Goal: Task Accomplishment & Management: Use online tool/utility

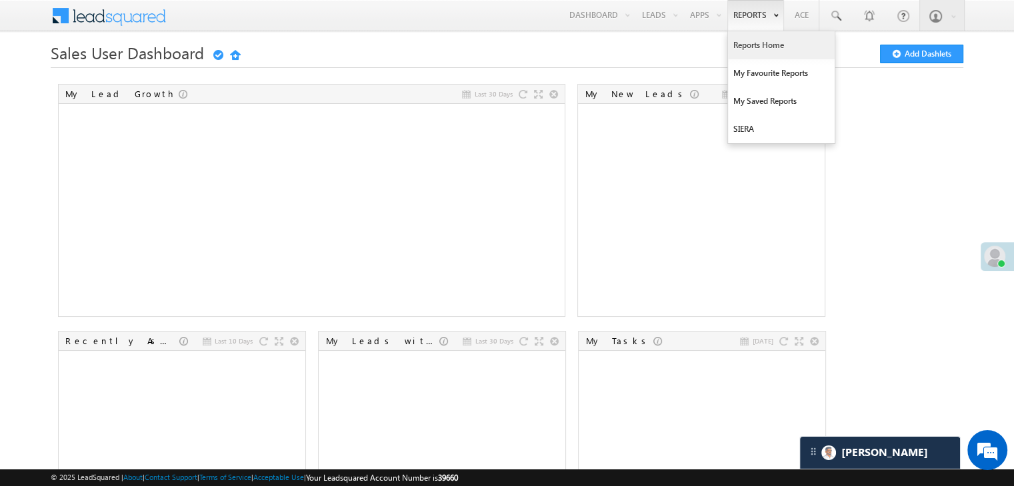
click at [752, 45] on link "Reports Home" at bounding box center [781, 45] width 107 height 28
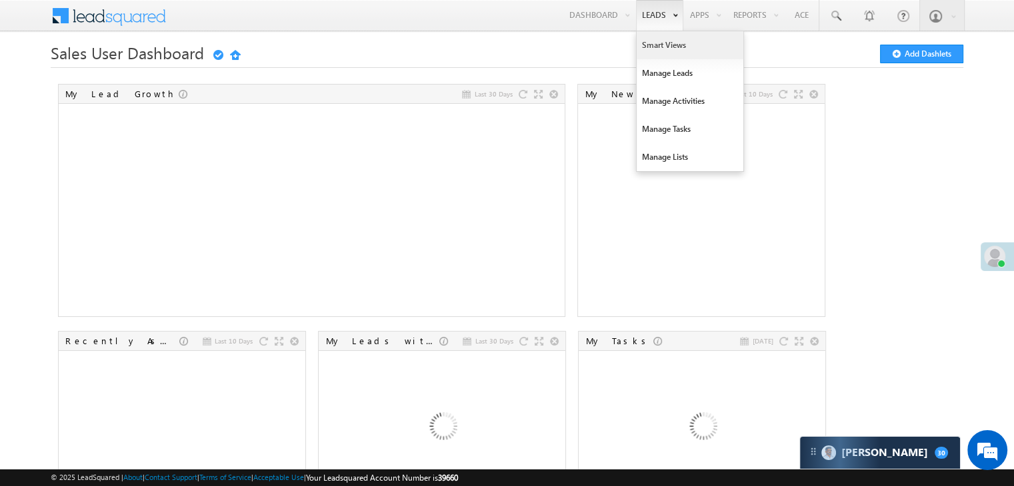
click at [653, 42] on link "Smart Views" at bounding box center [689, 45] width 107 height 28
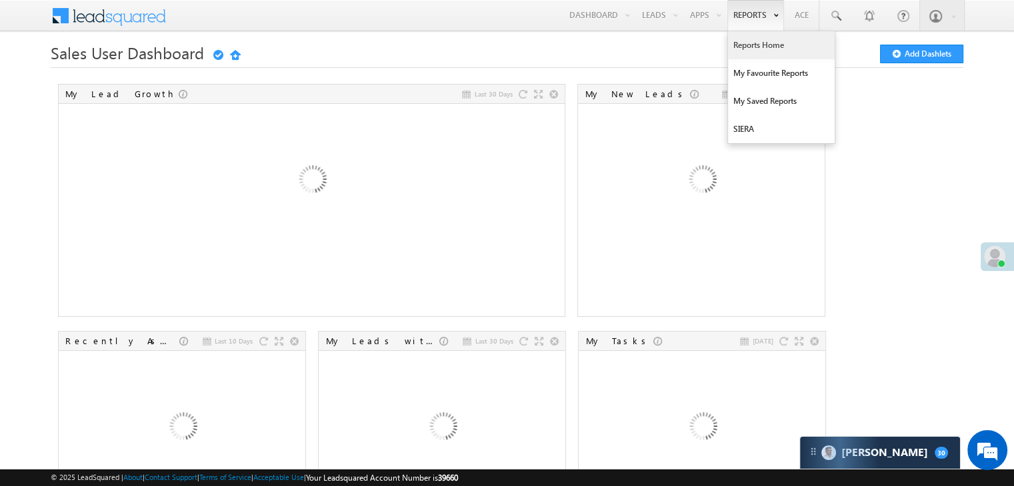
click at [756, 45] on link "Reports Home" at bounding box center [781, 45] width 107 height 28
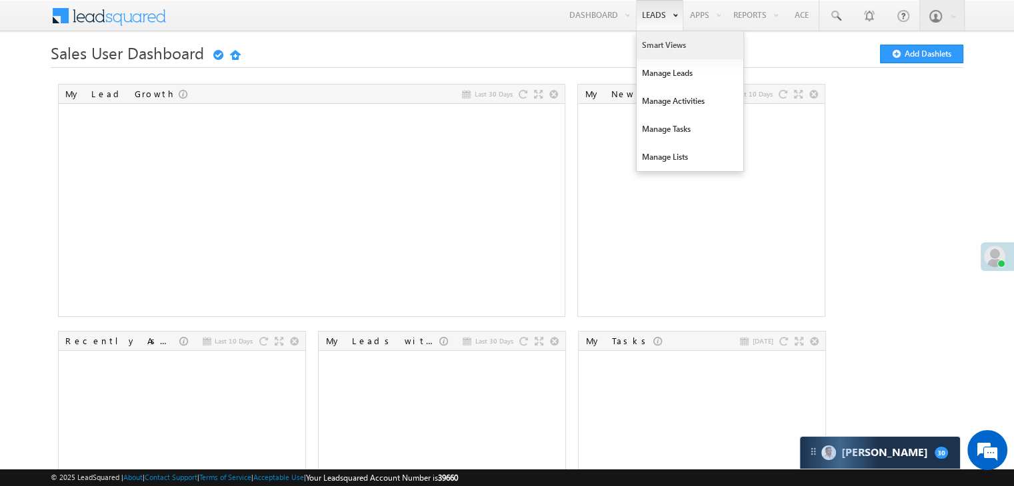
click at [654, 39] on link "Smart Views" at bounding box center [689, 45] width 107 height 28
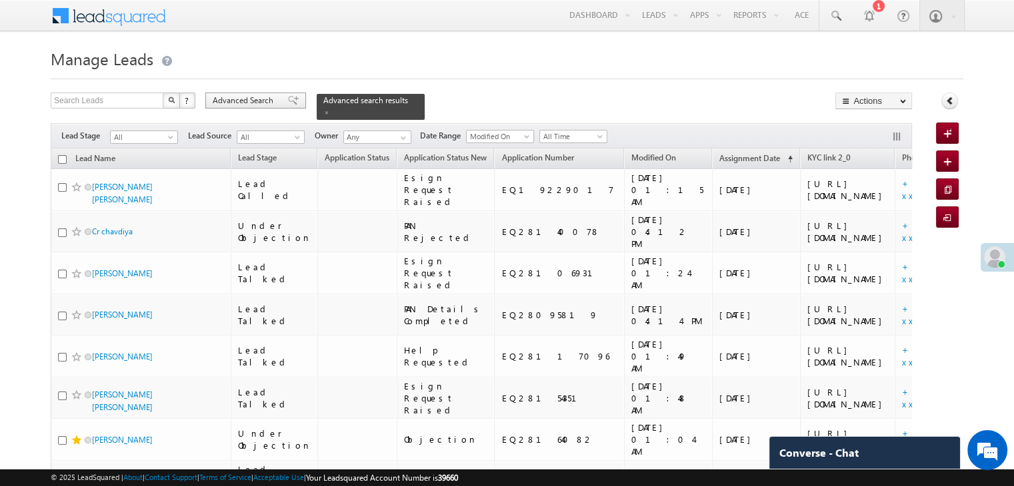
click at [253, 101] on span "Advanced Search" at bounding box center [245, 101] width 65 height 12
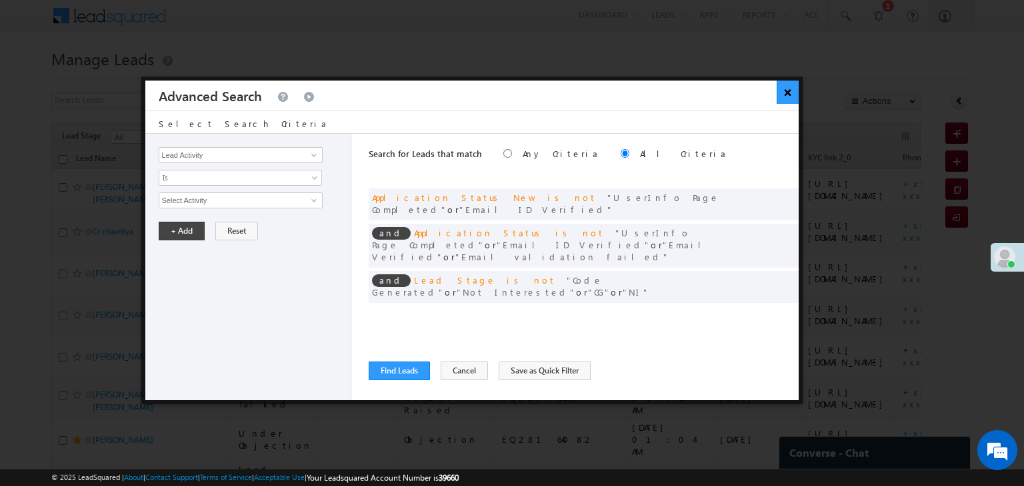
click at [784, 97] on button "×" at bounding box center [787, 92] width 22 height 23
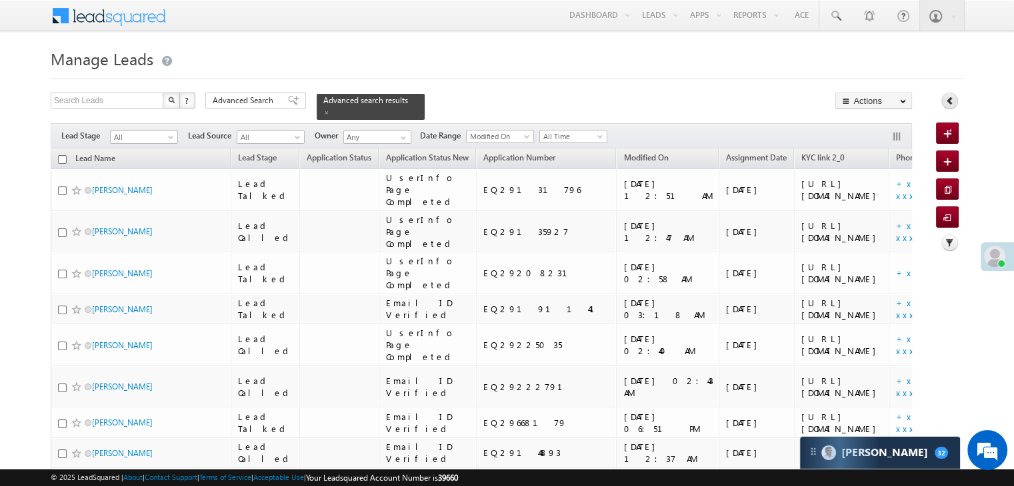
click at [946, 105] on icon at bounding box center [949, 100] width 9 height 9
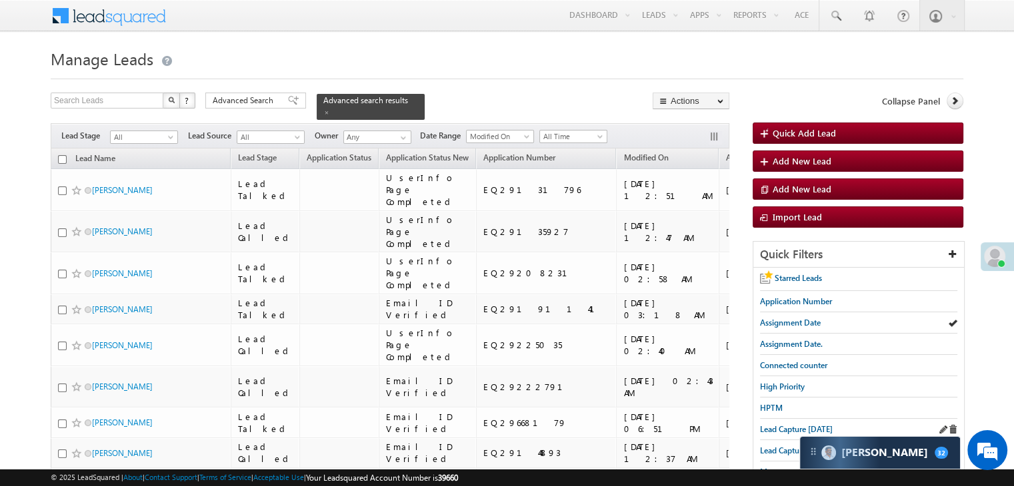
click at [791, 434] on div "Lead Capture [DATE]" at bounding box center [858, 429] width 197 height 21
click at [787, 425] on span "Lead Capture [DATE]" at bounding box center [796, 430] width 73 height 10
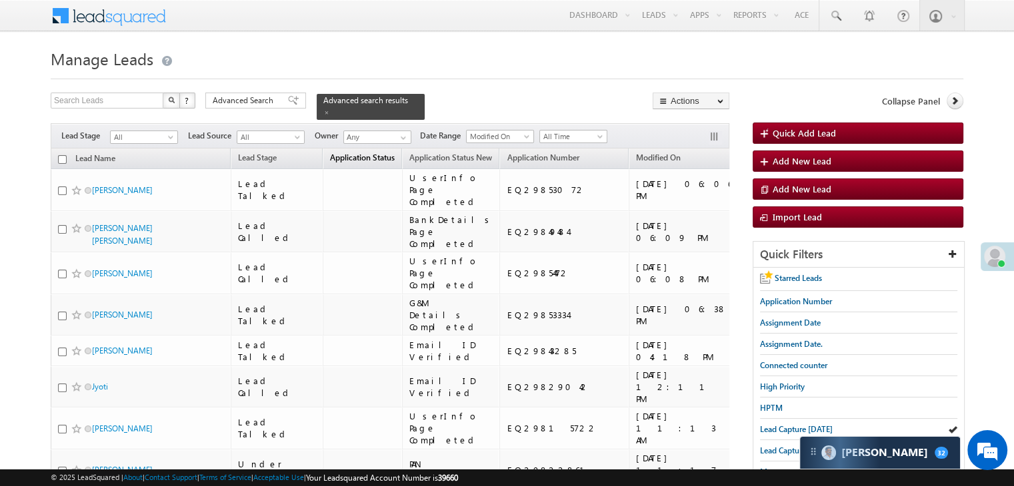
click at [333, 153] on span "Application Status" at bounding box center [362, 158] width 65 height 10
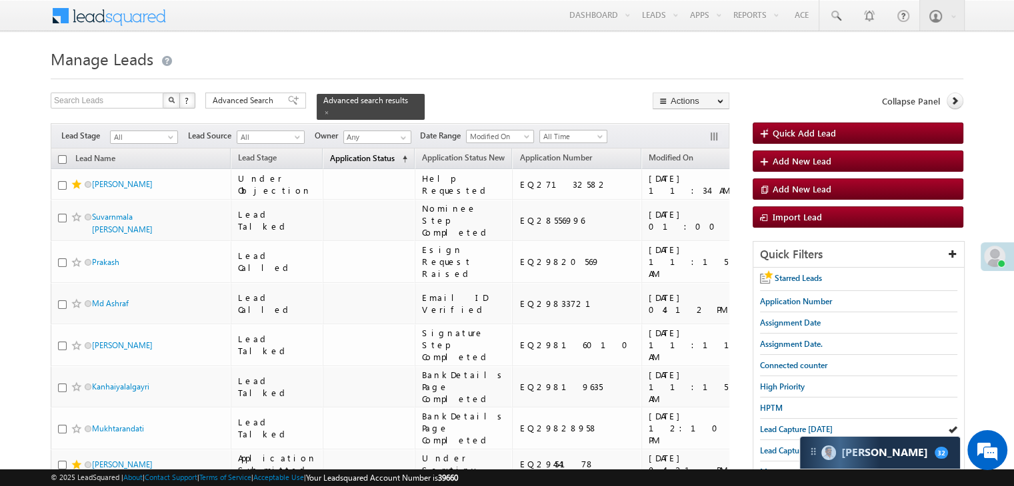
click at [333, 153] on span "Application Status" at bounding box center [362, 158] width 65 height 10
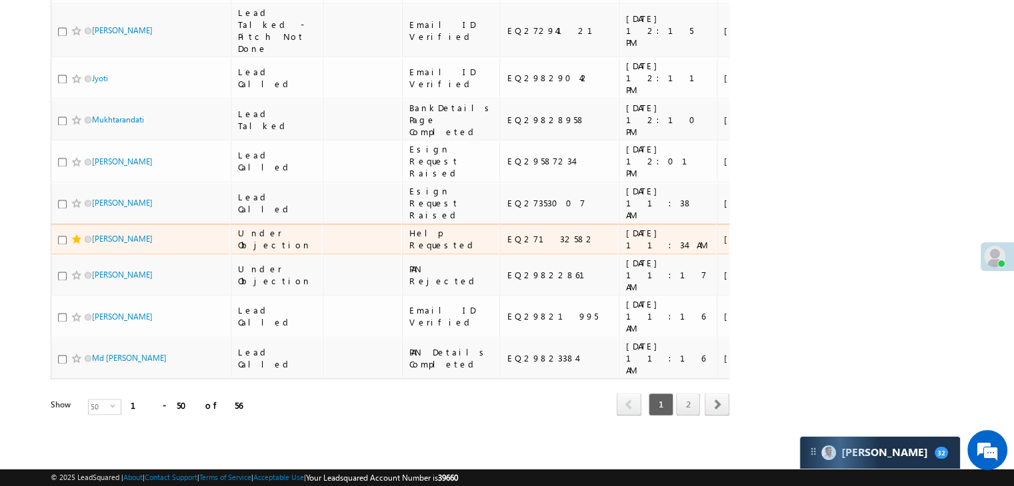
scroll to position [3660, 0]
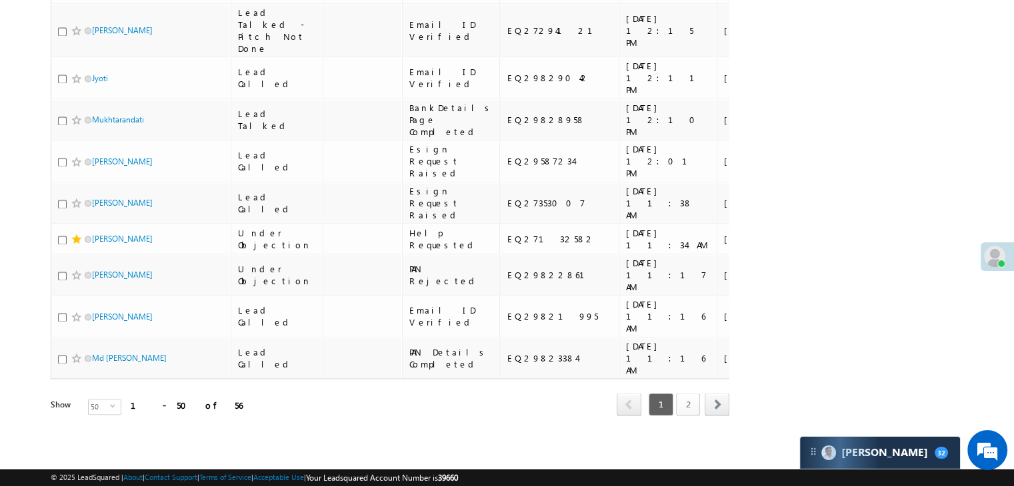
click at [692, 394] on link "2" at bounding box center [688, 404] width 24 height 23
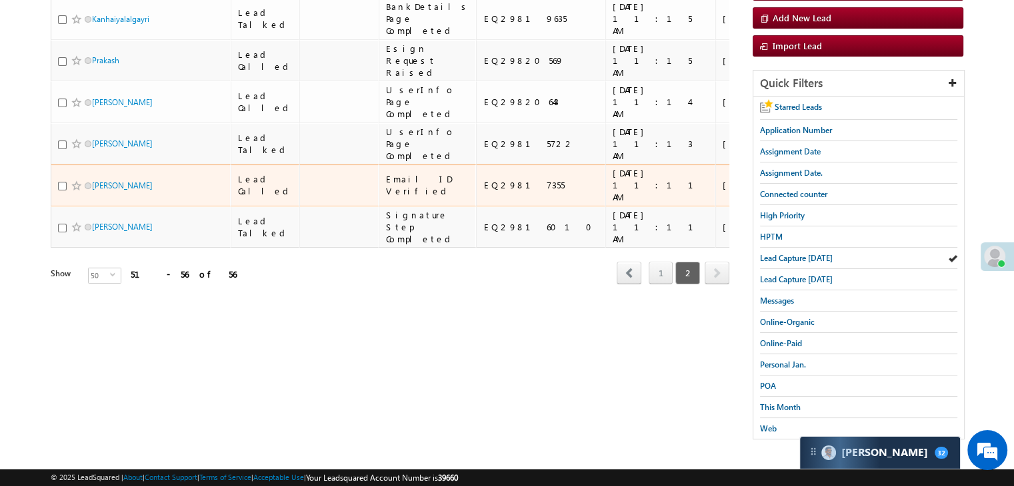
scroll to position [200, 0]
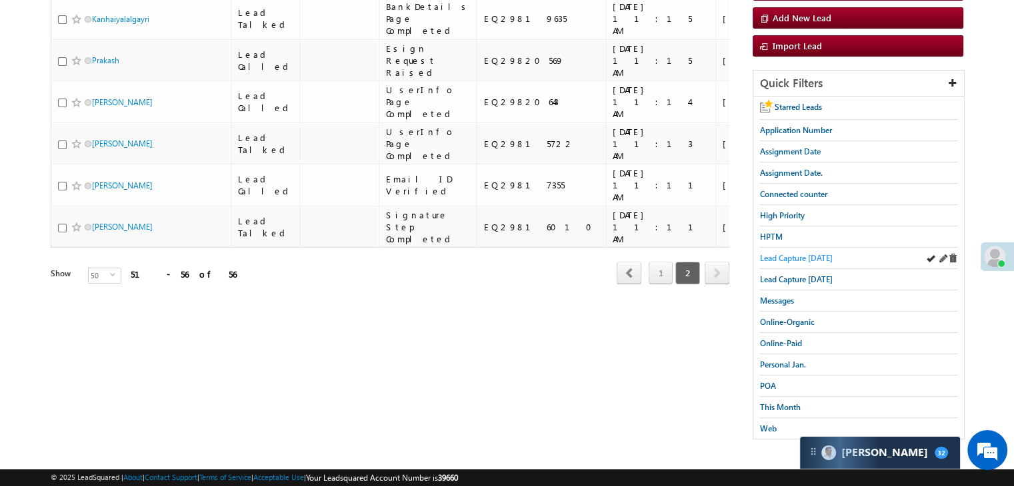
click at [786, 253] on span "Lead Capture [DATE]" at bounding box center [796, 258] width 73 height 10
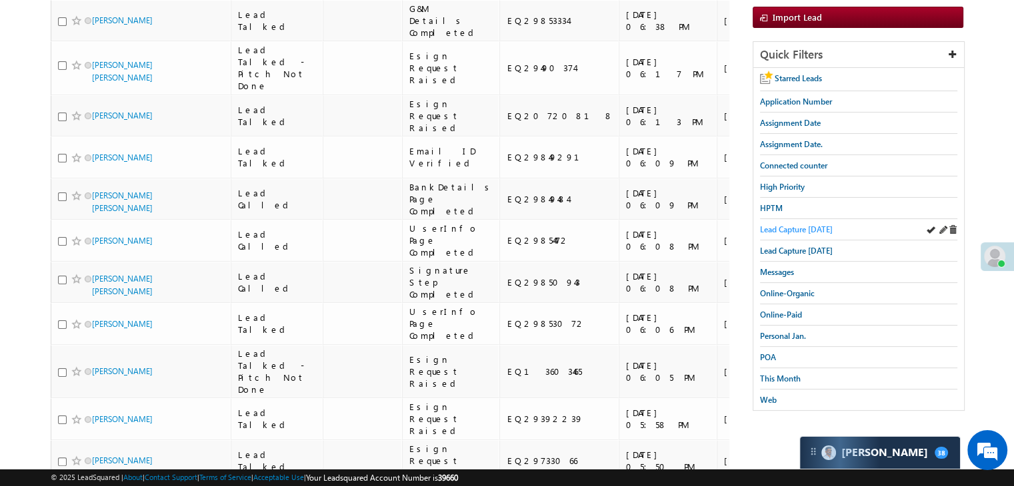
click at [770, 226] on span "Lead Capture [DATE]" at bounding box center [796, 230] width 73 height 10
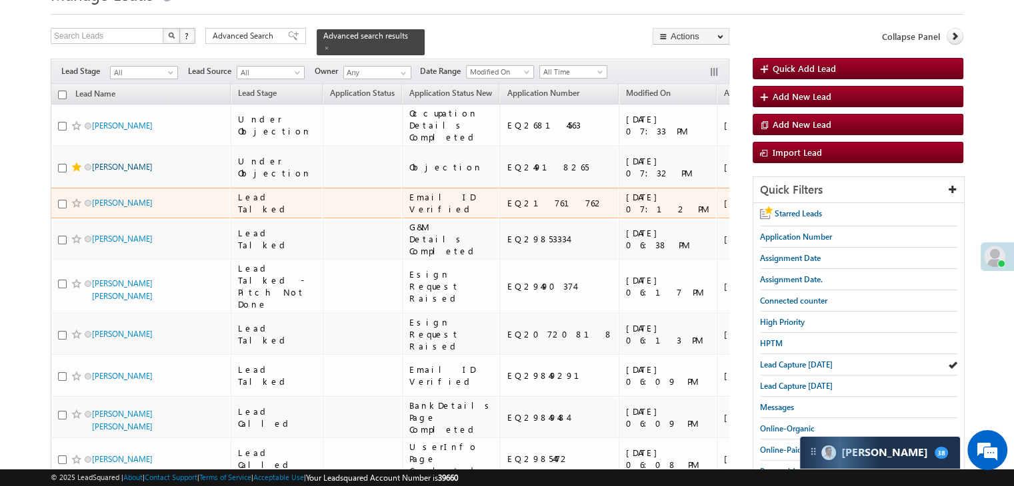
scroll to position [67, 0]
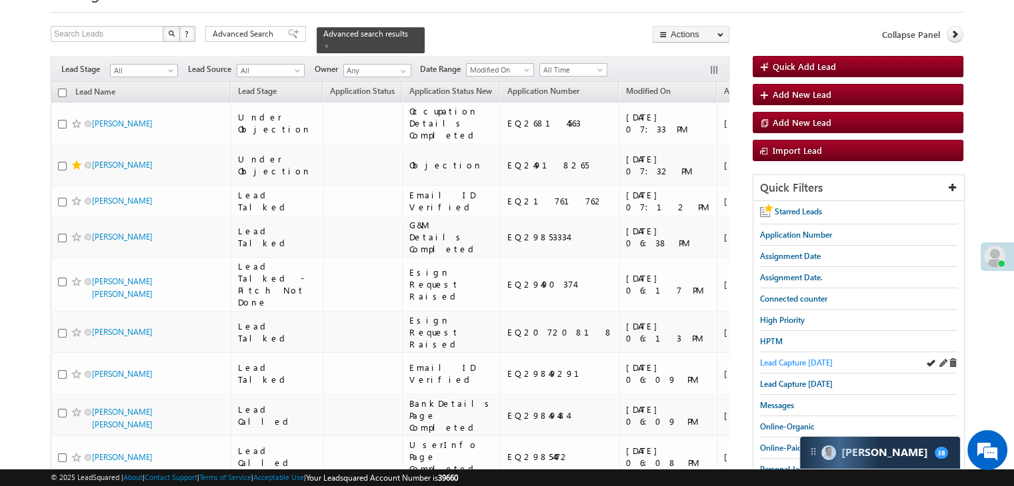
click at [818, 357] on link "Lead Capture [DATE]" at bounding box center [796, 363] width 73 height 13
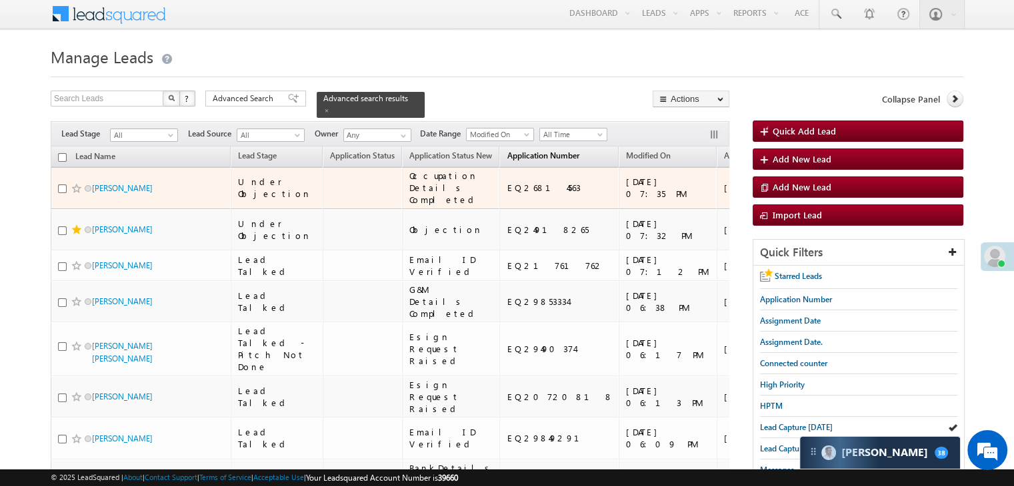
scroll to position [0, 0]
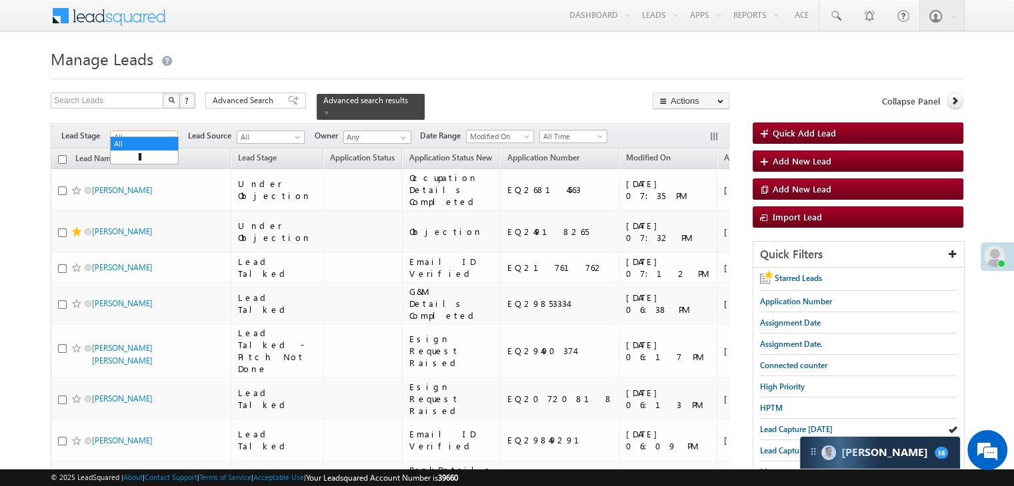
click at [155, 131] on span "All" at bounding box center [142, 137] width 63 height 12
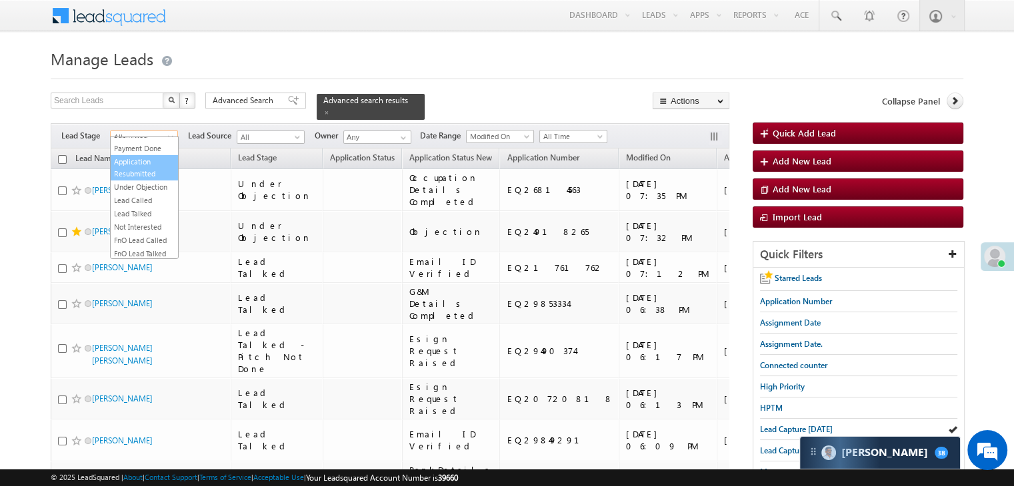
scroll to position [122, 0]
click at [155, 195] on link "Under Objection" at bounding box center [144, 189] width 67 height 12
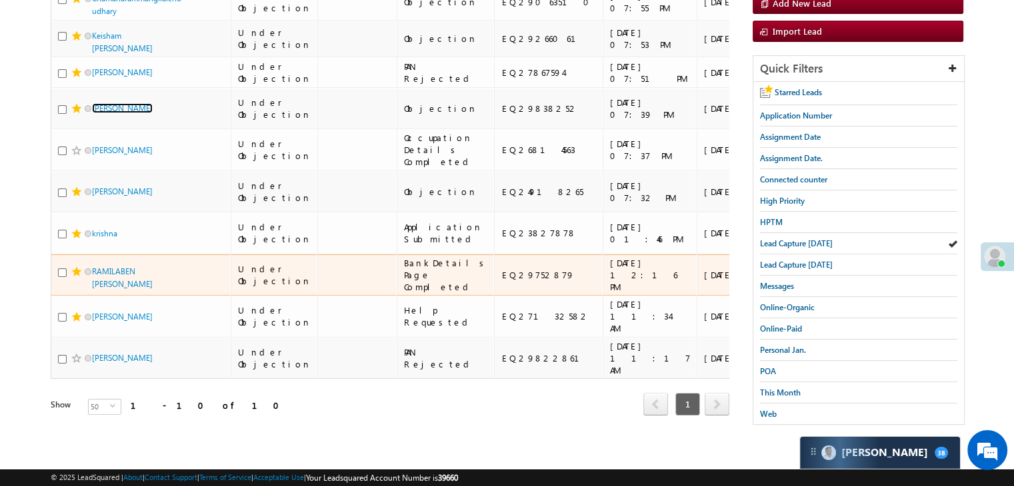
scroll to position [432, 0]
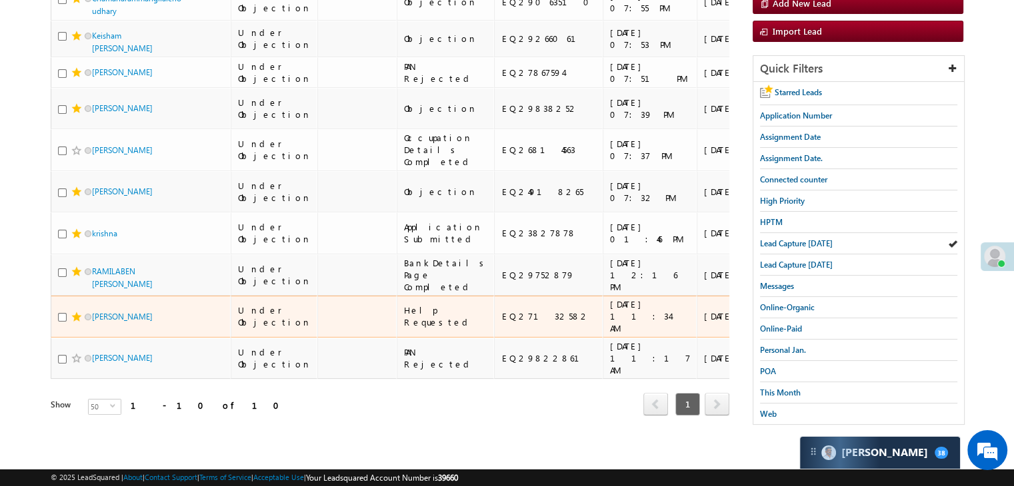
click at [517, 338] on td "EQ27132582" at bounding box center [548, 317] width 109 height 42
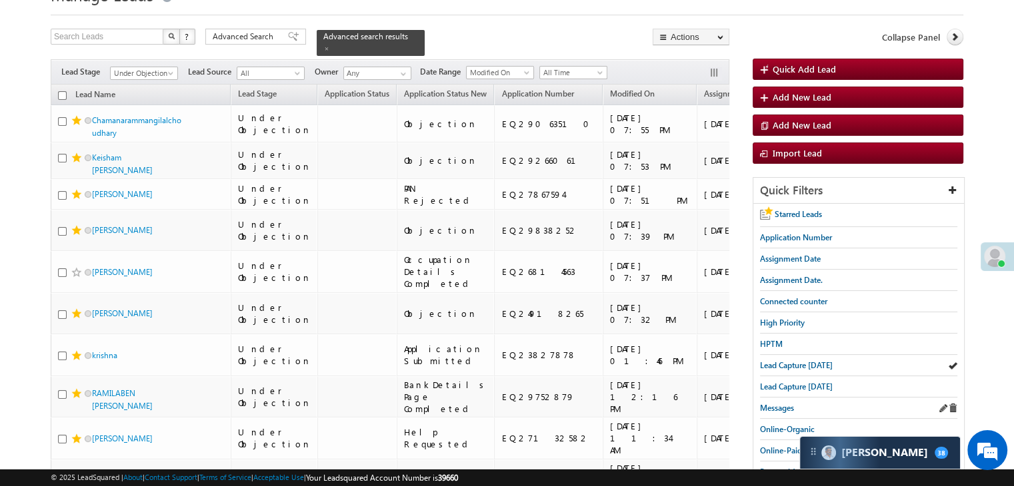
scroll to position [67, 0]
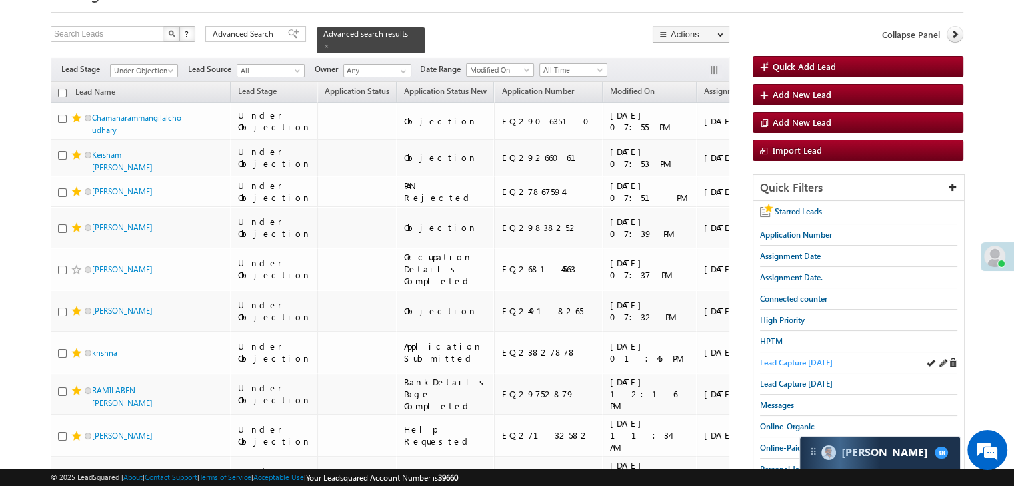
click at [792, 360] on span "Lead Capture [DATE]" at bounding box center [796, 363] width 73 height 10
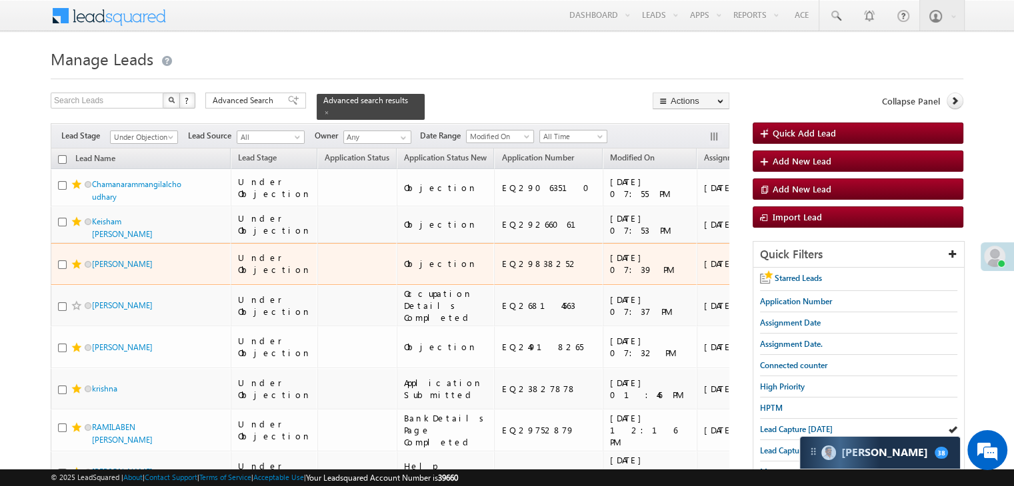
scroll to position [0, 0]
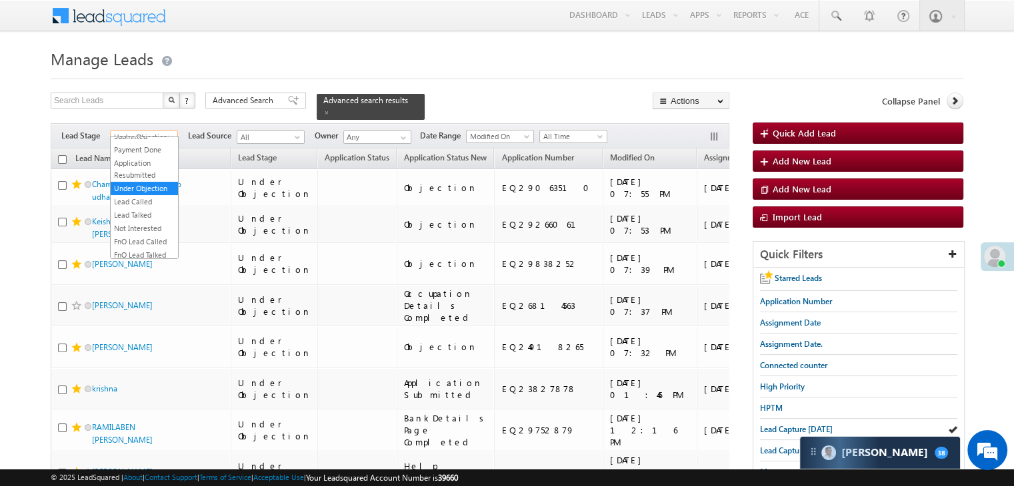
click at [159, 131] on span "Under Objection" at bounding box center [142, 137] width 63 height 12
click at [154, 139] on link "All" at bounding box center [144, 144] width 67 height 12
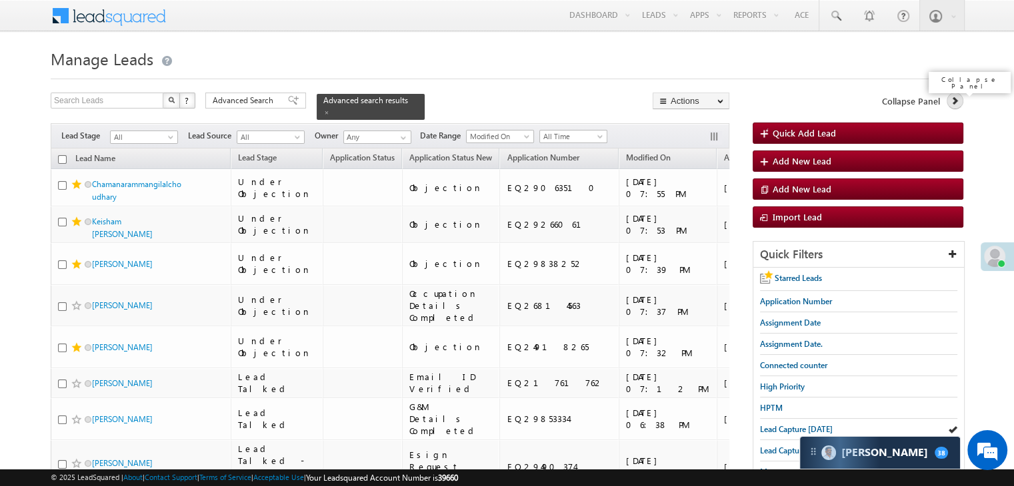
click at [956, 97] on icon at bounding box center [954, 100] width 9 height 9
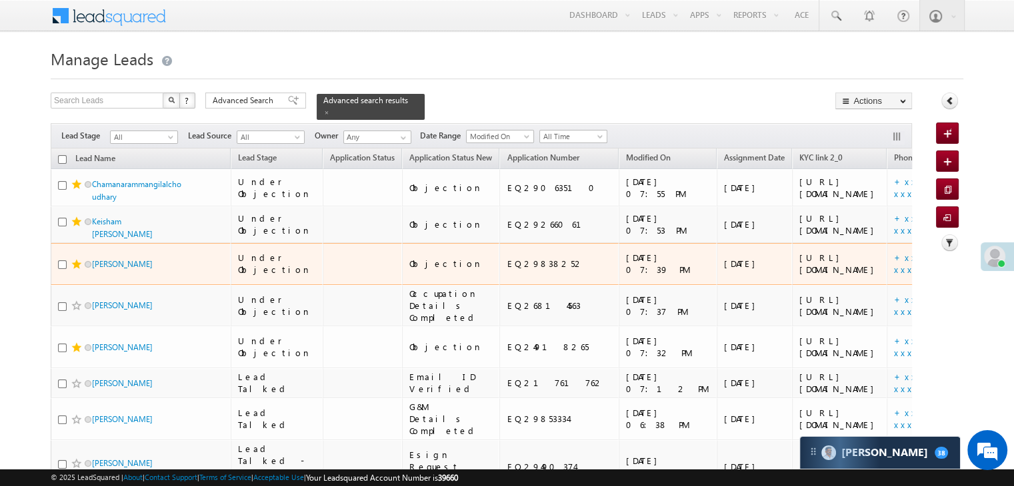
click at [799, 276] on div "https://angelbroking1-pk3em7sa.customui-test.leadsquared.com?leadId=3454c863-f2…" at bounding box center [839, 264] width 81 height 24
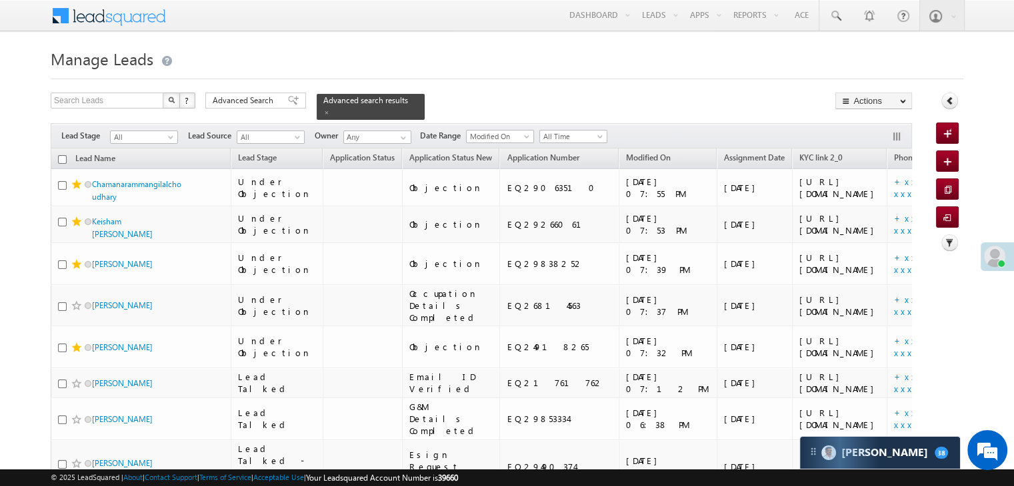
drag, startPoint x: 721, startPoint y: 361, endPoint x: 749, endPoint y: 47, distance: 315.1
click at [749, 47] on h1 "Manage Leads" at bounding box center [507, 58] width 912 height 26
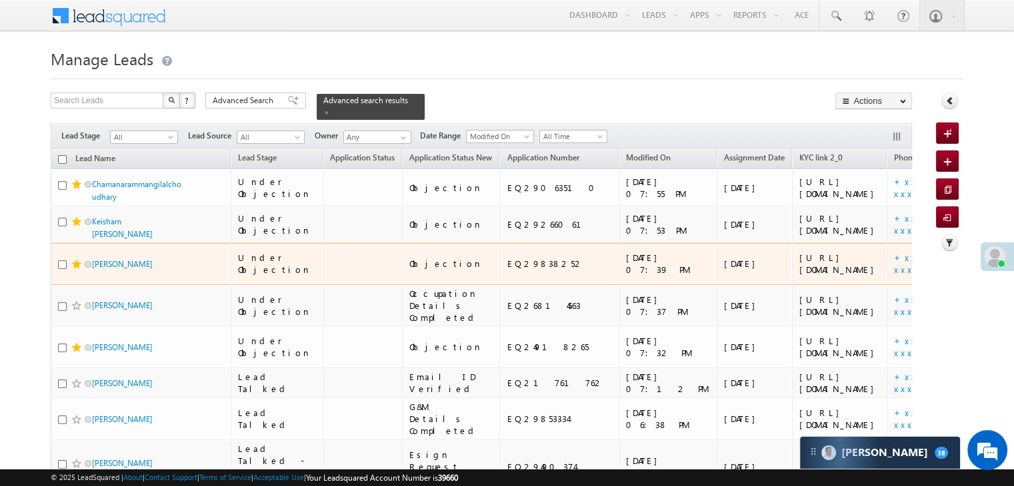
click at [799, 276] on div "https://angelbroking1-pk3em7sa.customui-test.leadsquared.com?leadId=3454c863-f2…" at bounding box center [839, 264] width 81 height 24
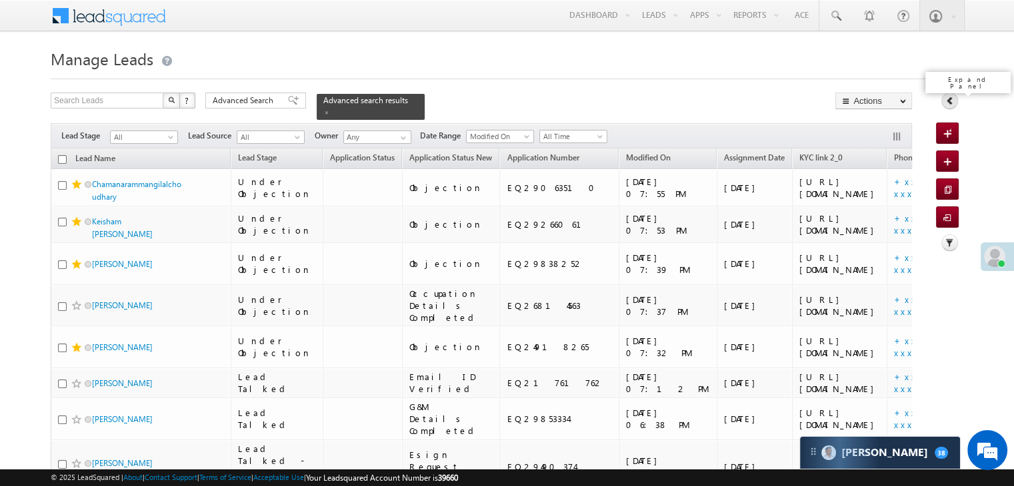
click at [946, 99] on icon at bounding box center [949, 100] width 9 height 9
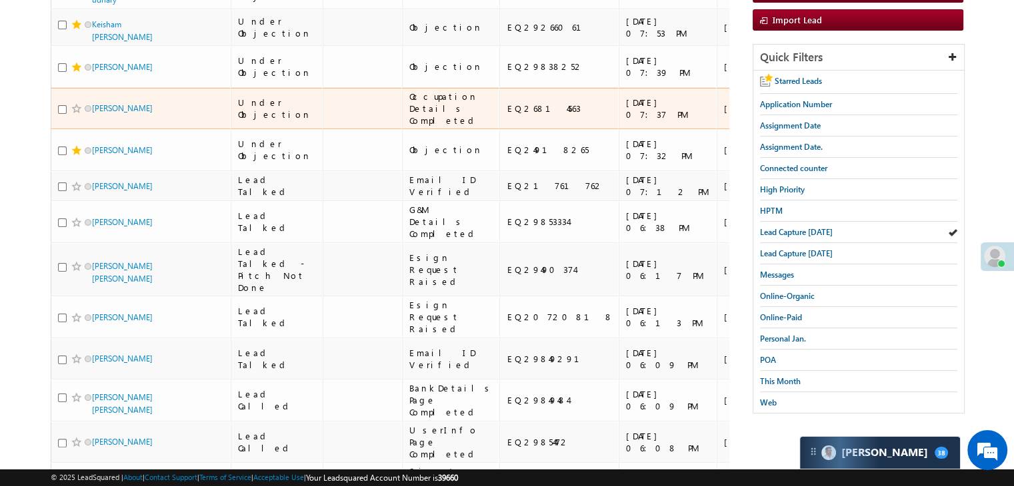
scroll to position [200, 0]
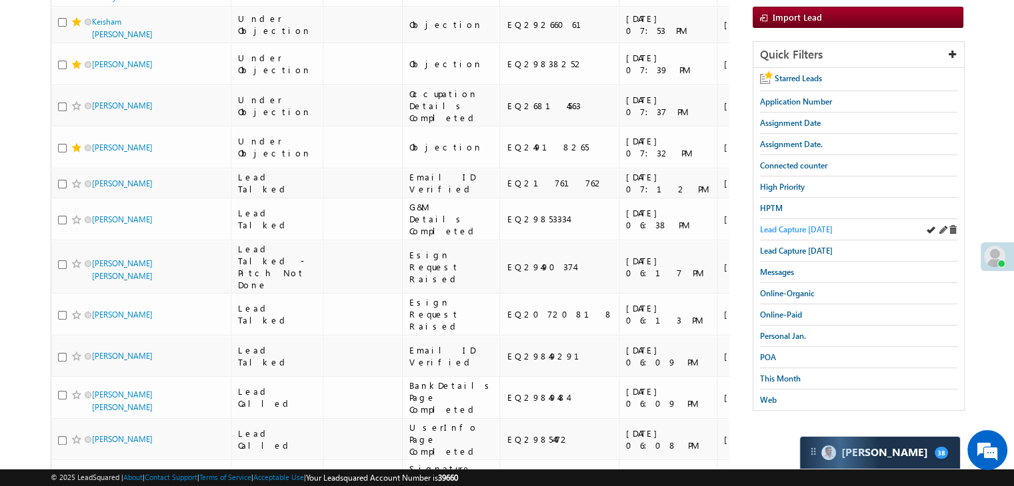
click at [780, 227] on span "Lead Capture [DATE]" at bounding box center [796, 230] width 73 height 10
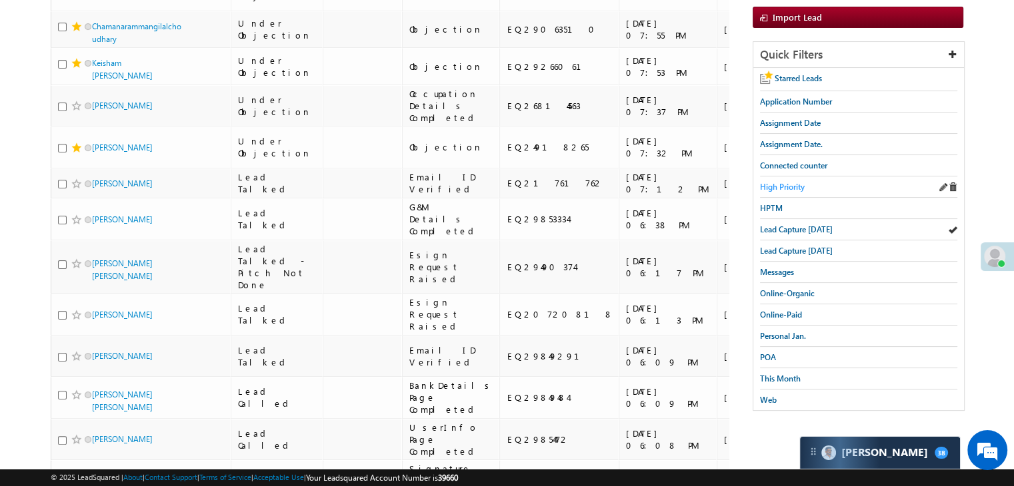
click at [777, 187] on span "High Priority" at bounding box center [782, 187] width 45 height 10
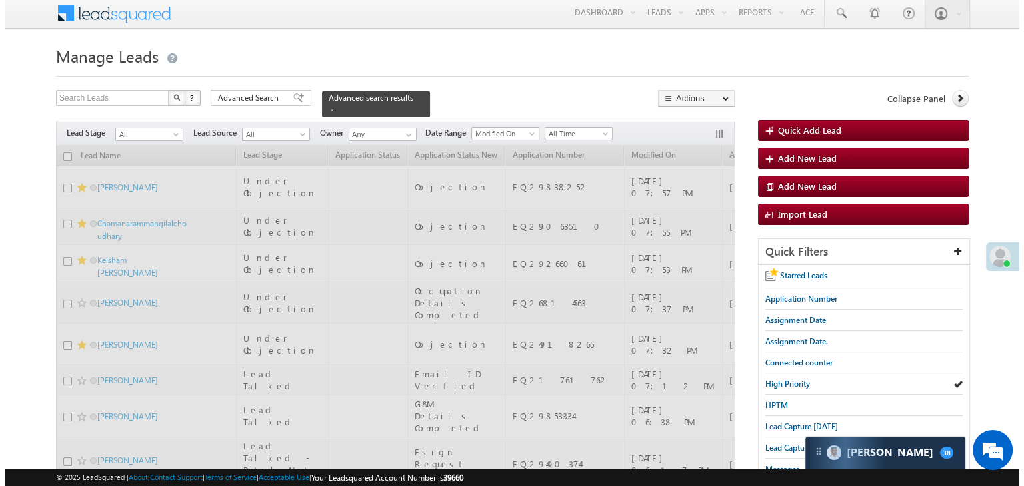
scroll to position [0, 0]
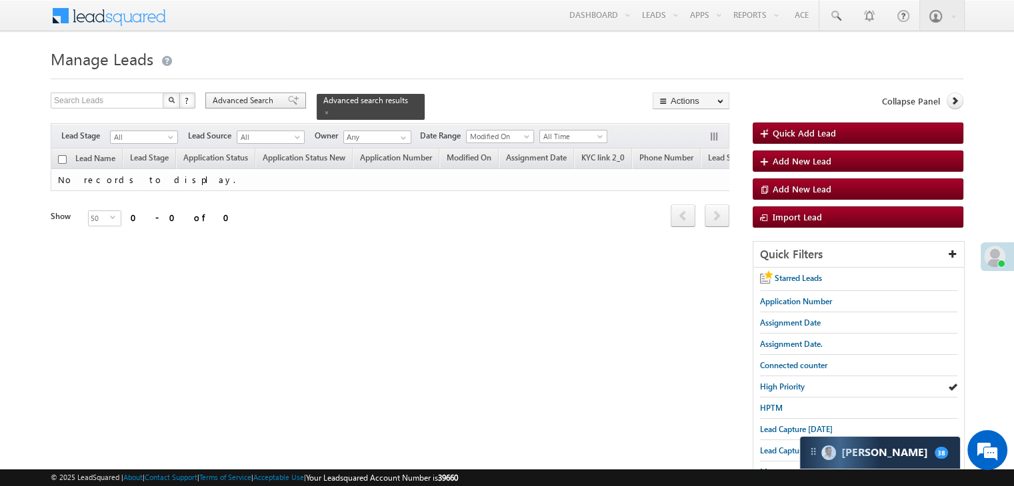
click at [276, 97] on span "Advanced Search" at bounding box center [245, 101] width 65 height 12
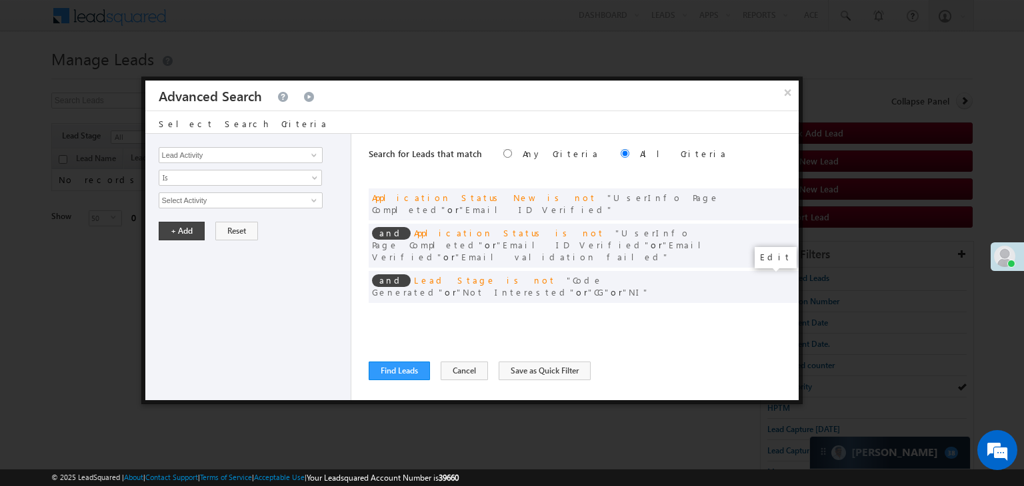
click at [765, 310] on span at bounding box center [767, 314] width 9 height 9
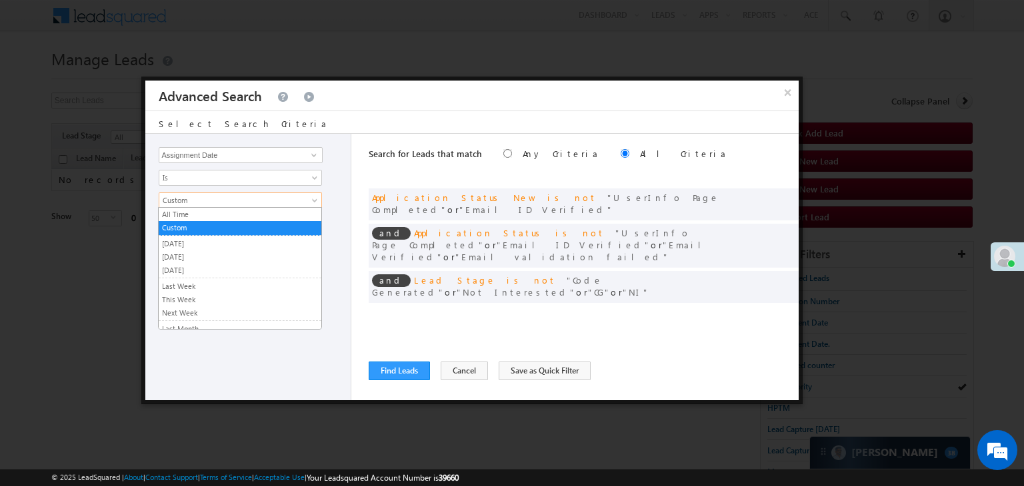
click at [235, 203] on span "Custom" at bounding box center [231, 201] width 145 height 12
drag, startPoint x: 211, startPoint y: 259, endPoint x: 210, endPoint y: 252, distance: 7.5
click at [211, 259] on link "[DATE]" at bounding box center [240, 257] width 163 height 12
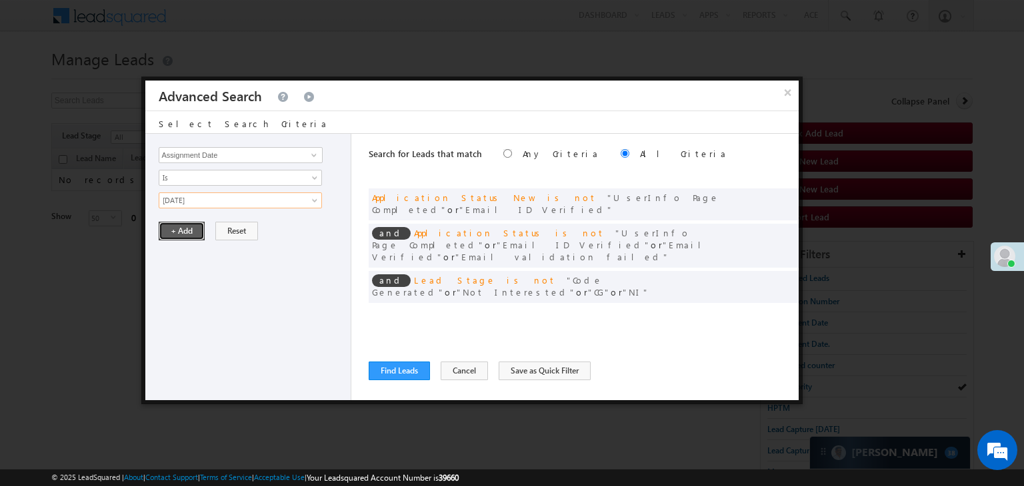
click at [193, 231] on button "+ Add" at bounding box center [182, 231] width 46 height 19
click at [394, 370] on button "Find Leads" at bounding box center [399, 371] width 61 height 19
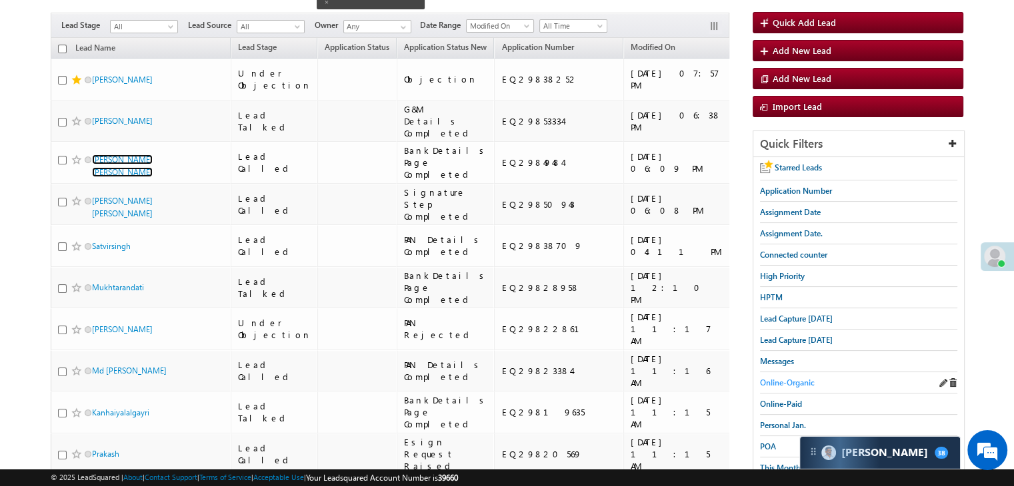
scroll to position [133, 0]
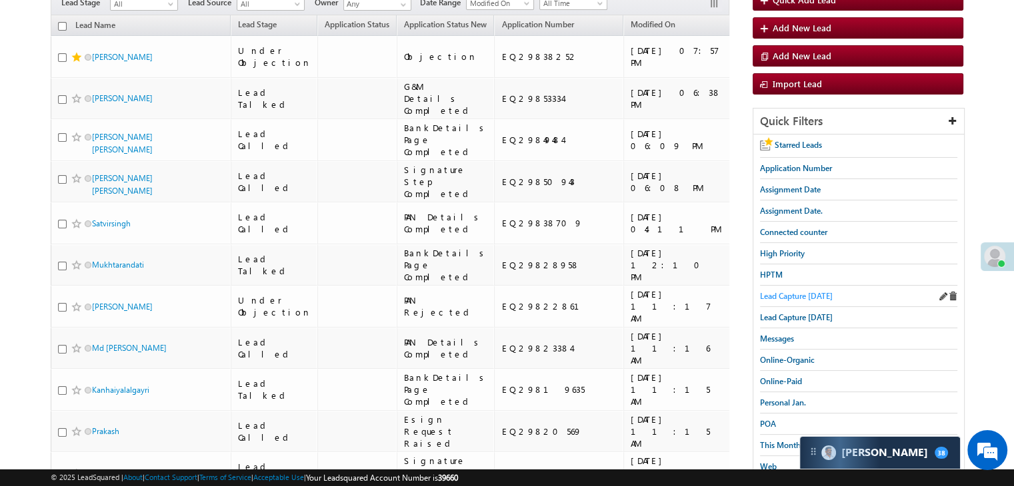
click at [811, 291] on span "Lead Capture [DATE]" at bounding box center [796, 296] width 73 height 10
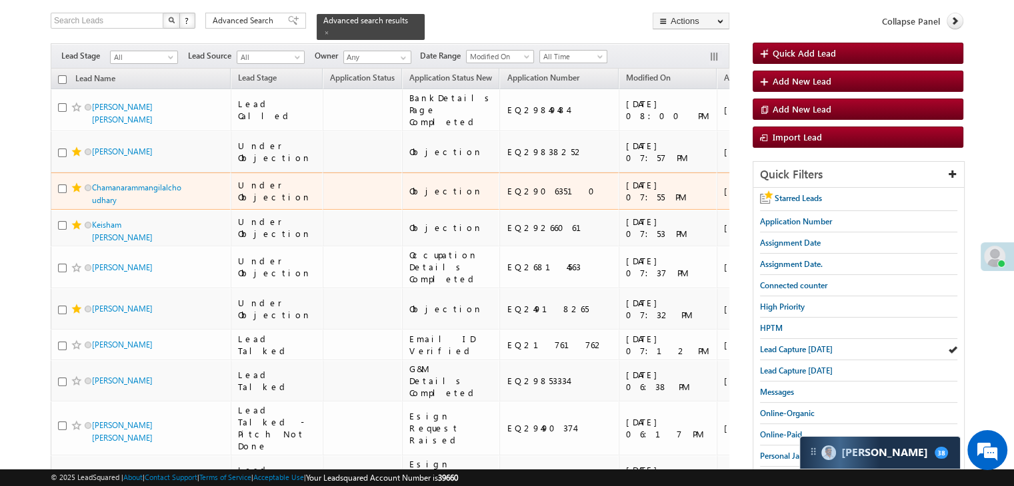
scroll to position [0, 0]
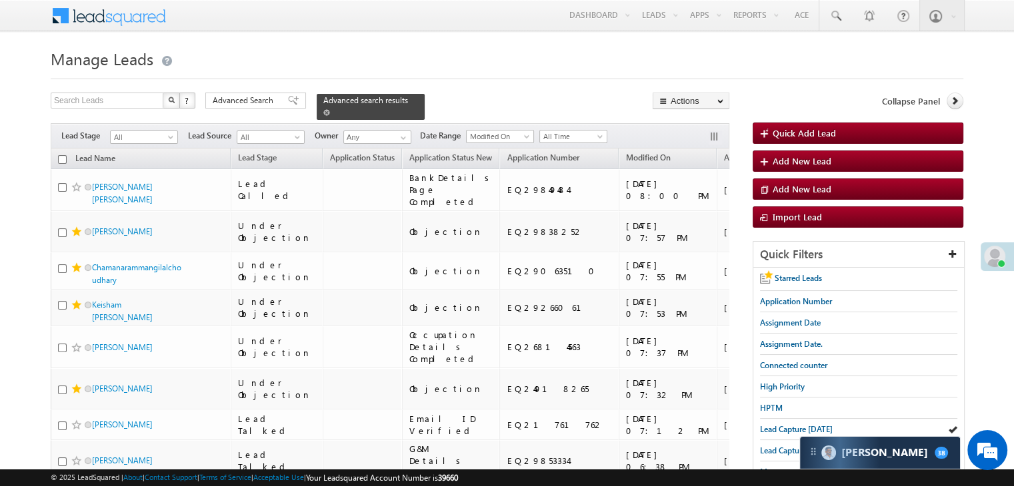
click at [399, 101] on div "Advanced search results" at bounding box center [371, 107] width 108 height 26
click at [330, 109] on span at bounding box center [326, 112] width 7 height 7
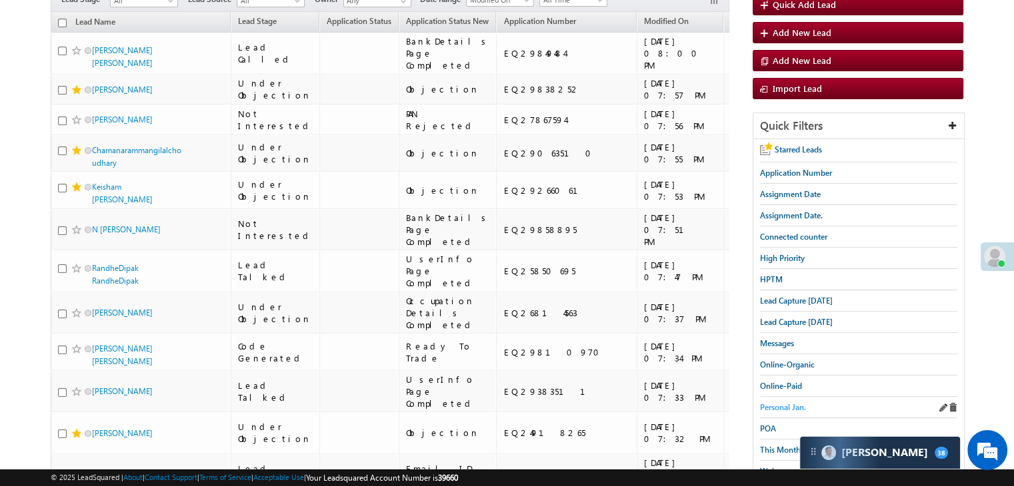
scroll to position [133, 0]
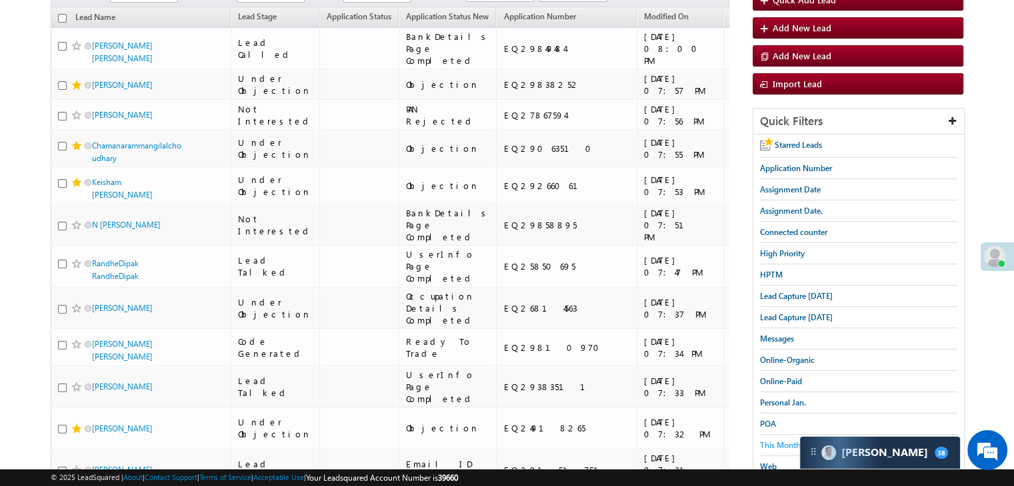
click at [772, 441] on span "This Month" at bounding box center [780, 445] width 41 height 10
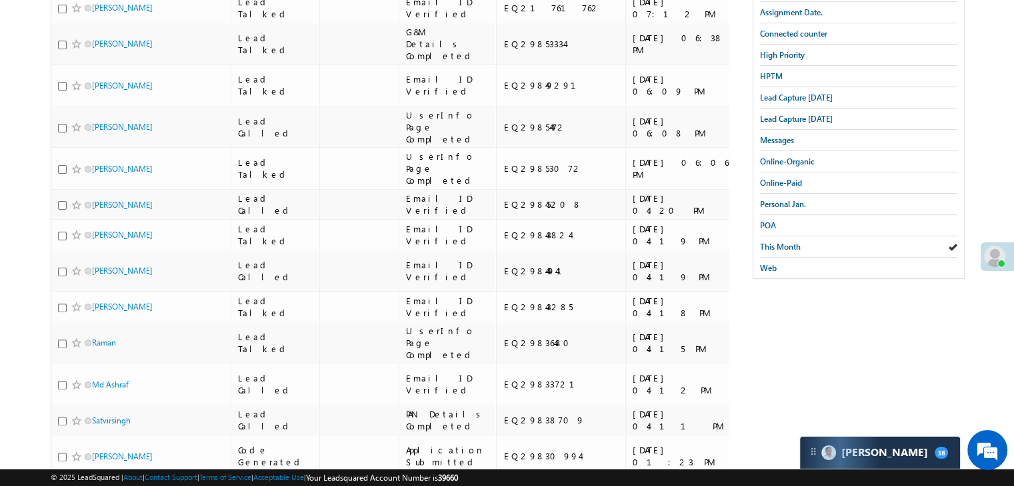
scroll to position [333, 0]
click at [791, 241] on span "This Month" at bounding box center [780, 246] width 41 height 10
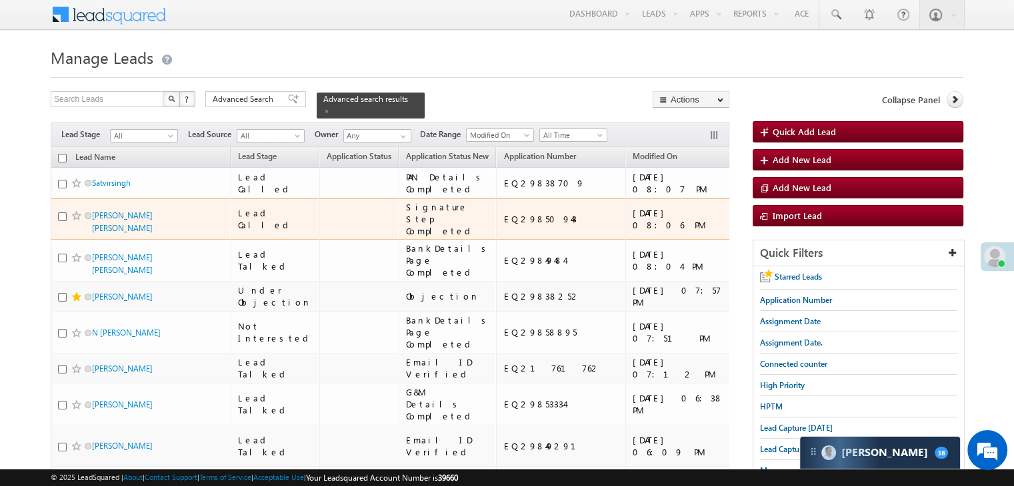
scroll to position [0, 0]
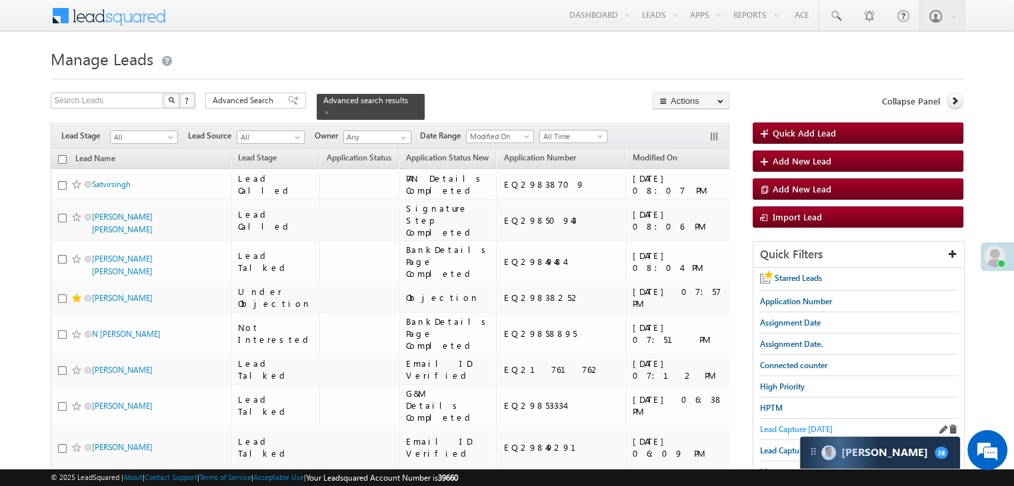
click at [789, 425] on span "Lead Capture [DATE]" at bounding box center [796, 430] width 73 height 10
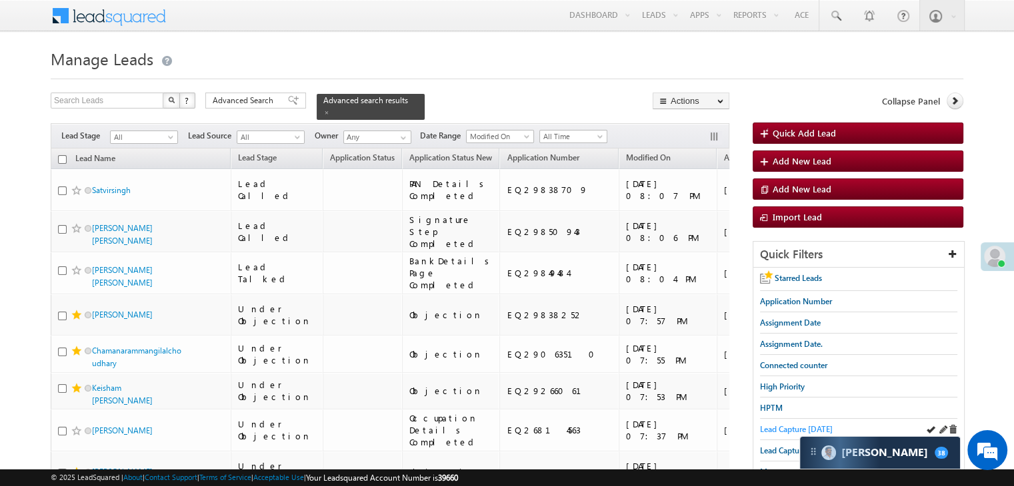
click at [785, 425] on span "Lead Capture [DATE]" at bounding box center [796, 430] width 73 height 10
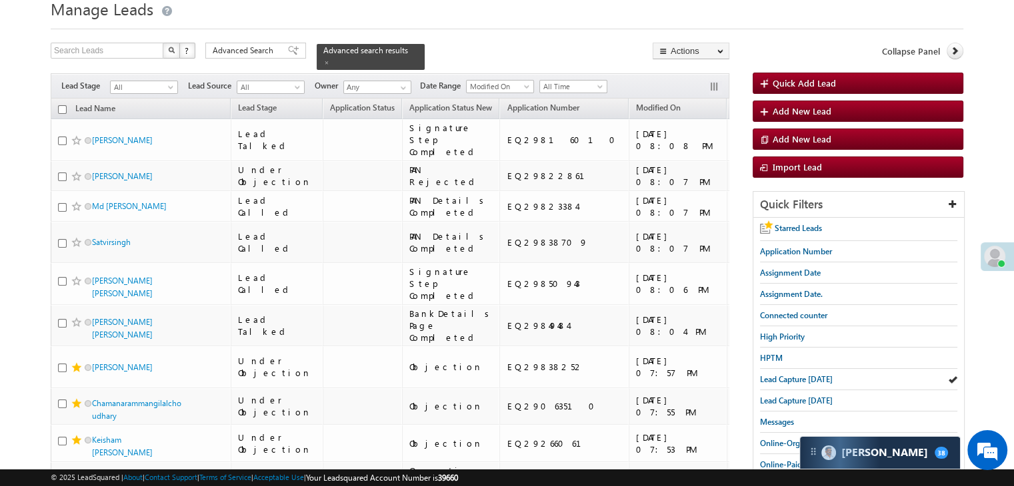
scroll to position [133, 0]
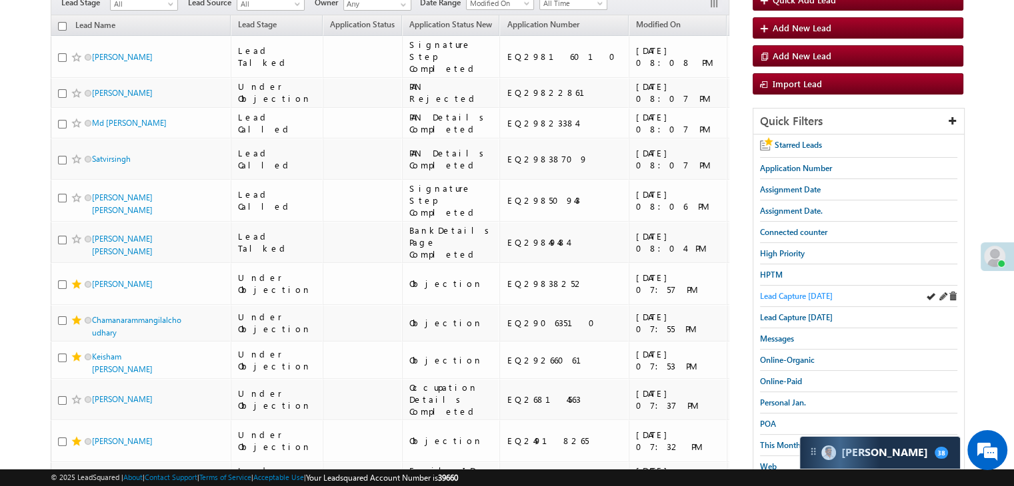
click at [810, 297] on span "Lead Capture [DATE]" at bounding box center [796, 296] width 73 height 10
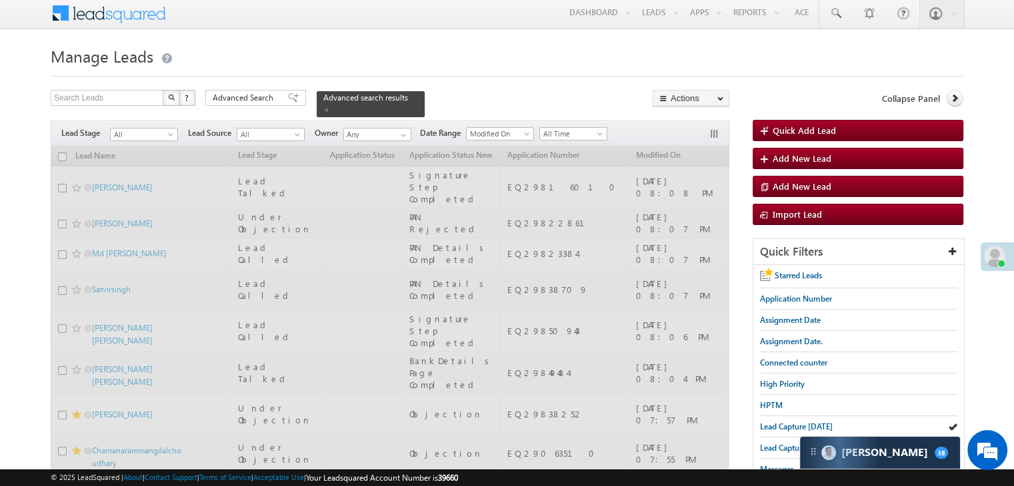
scroll to position [0, 0]
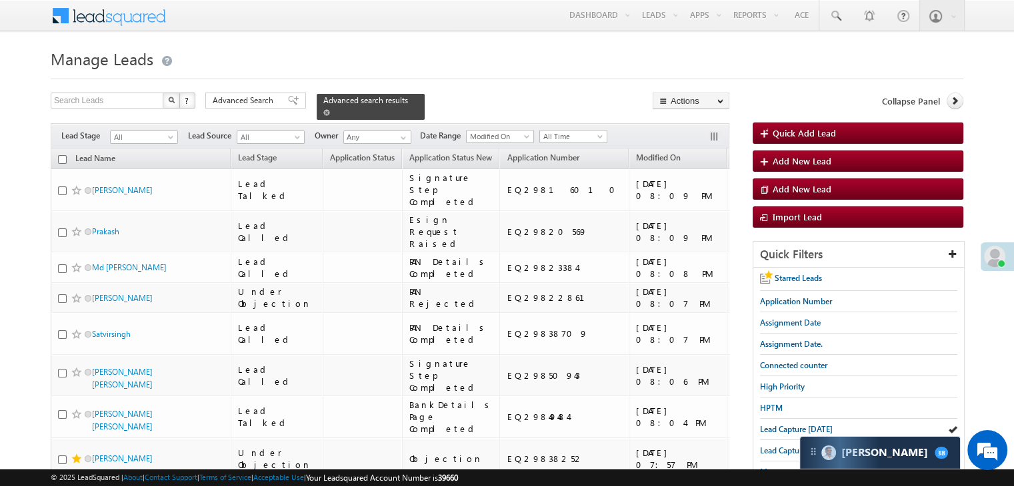
click at [330, 109] on span at bounding box center [326, 112] width 7 height 7
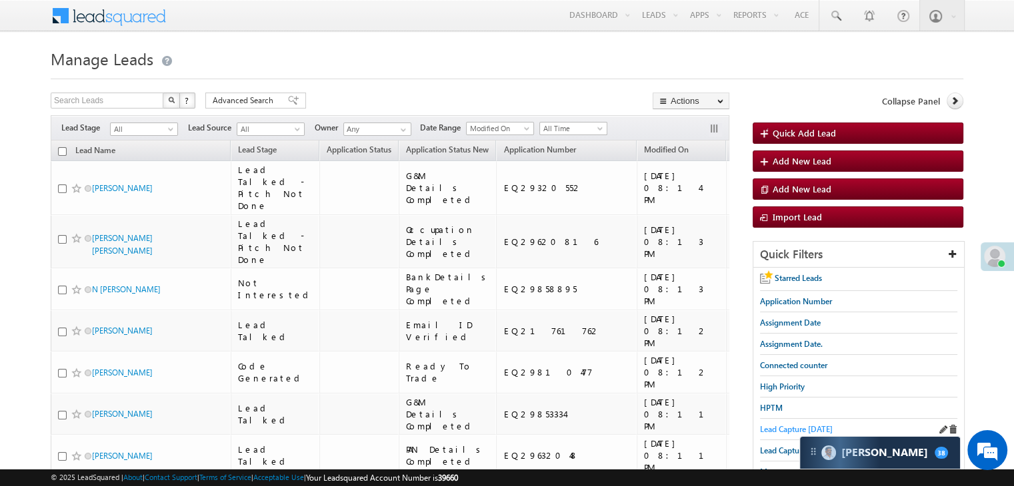
click at [783, 426] on span "Lead Capture [DATE]" at bounding box center [796, 430] width 73 height 10
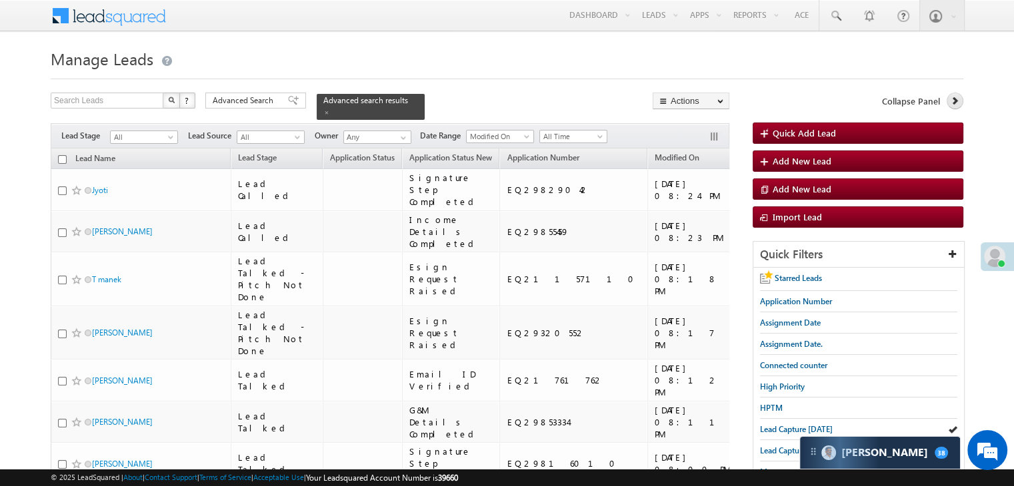
click at [962, 99] on link at bounding box center [954, 101] width 17 height 17
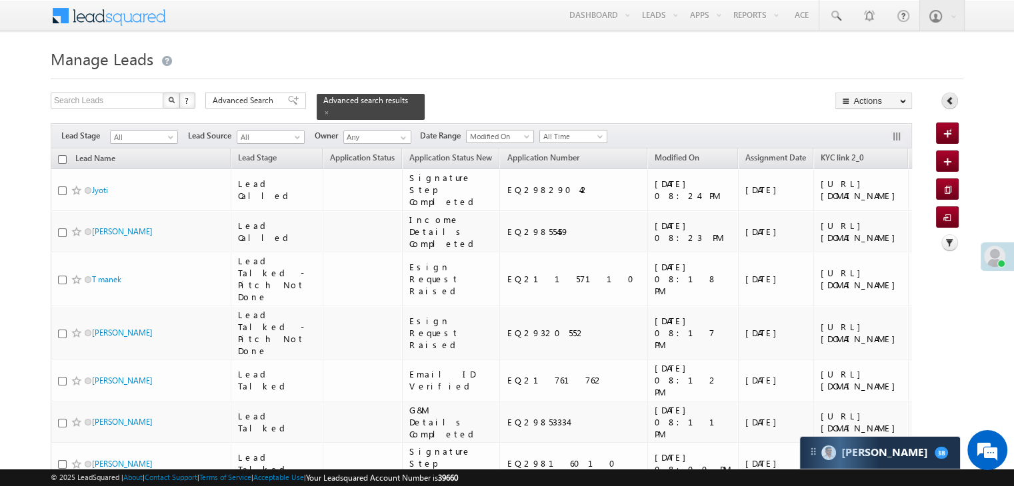
click at [945, 101] on icon at bounding box center [949, 100] width 9 height 9
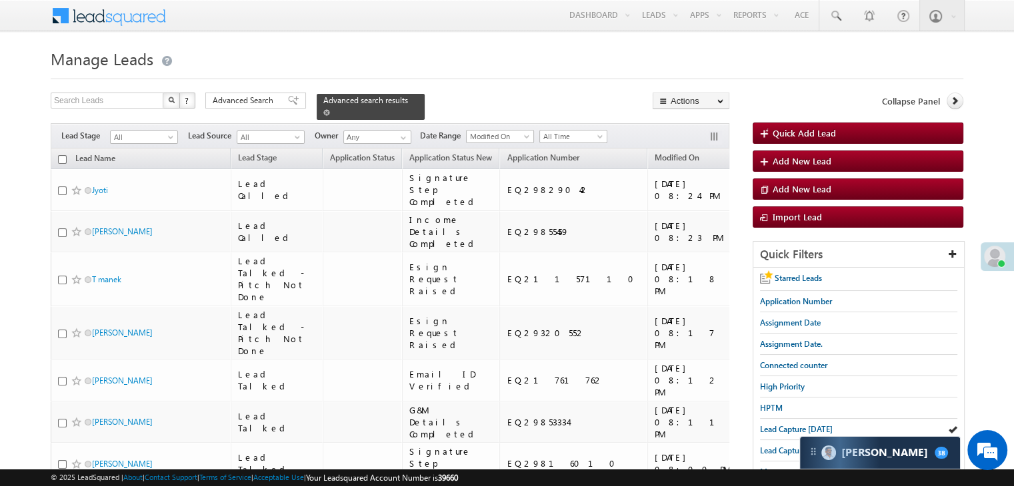
click at [330, 109] on span at bounding box center [326, 112] width 7 height 7
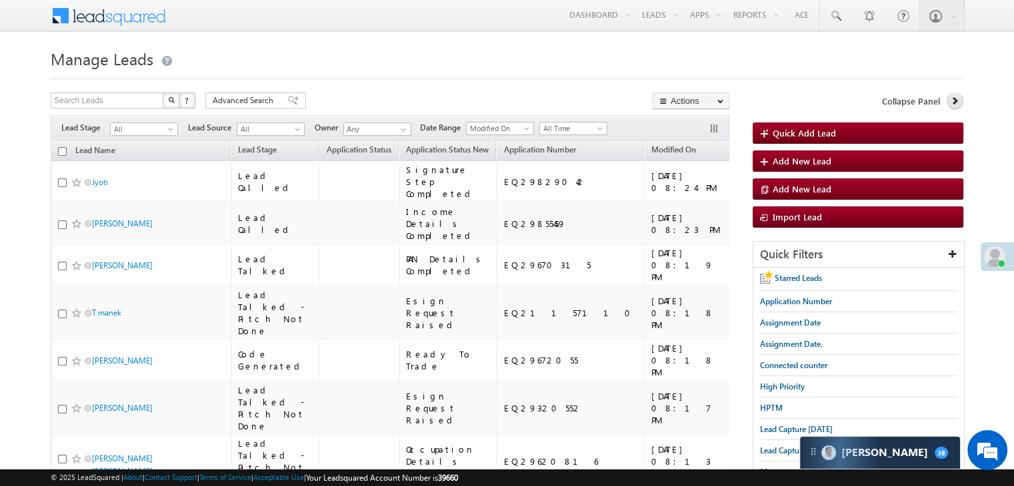
click at [957, 107] on link at bounding box center [954, 101] width 17 height 17
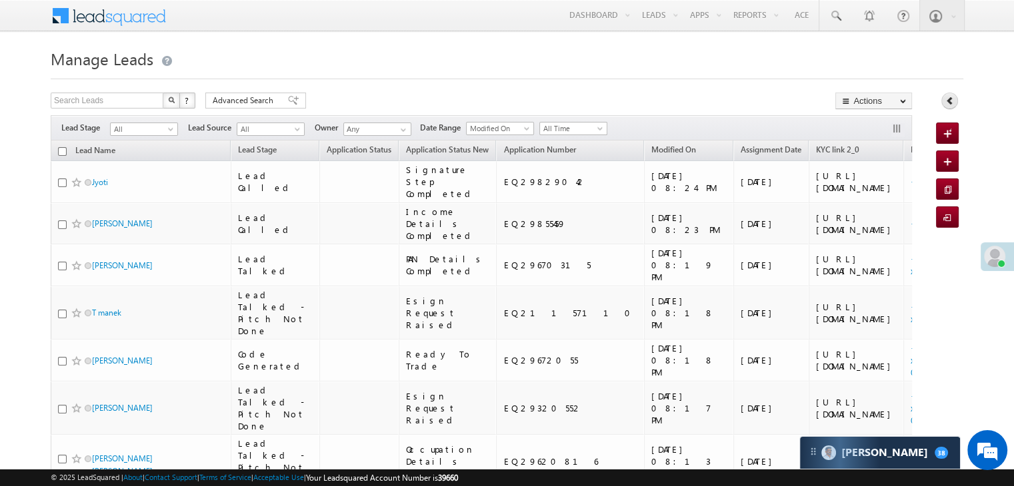
click at [948, 100] on icon at bounding box center [949, 100] width 9 height 9
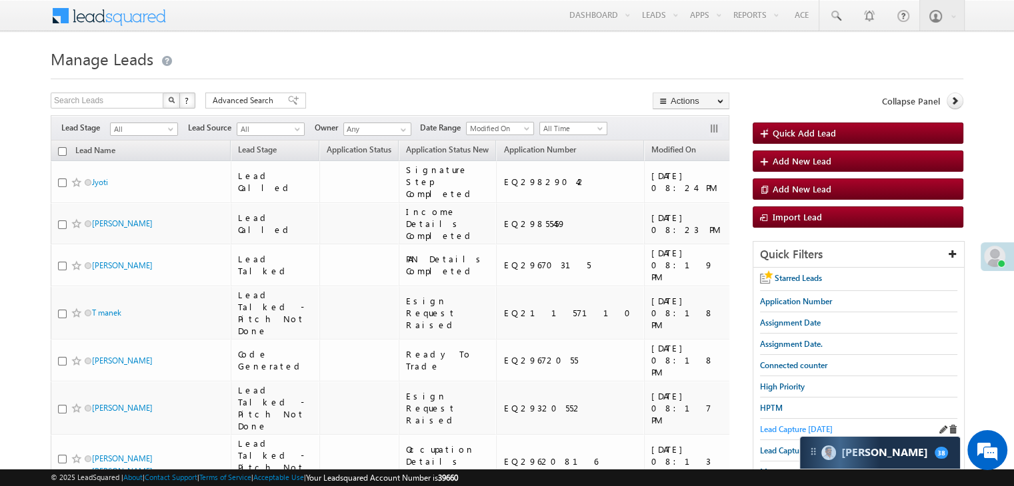
click at [793, 427] on span "Lead Capture [DATE]" at bounding box center [796, 430] width 73 height 10
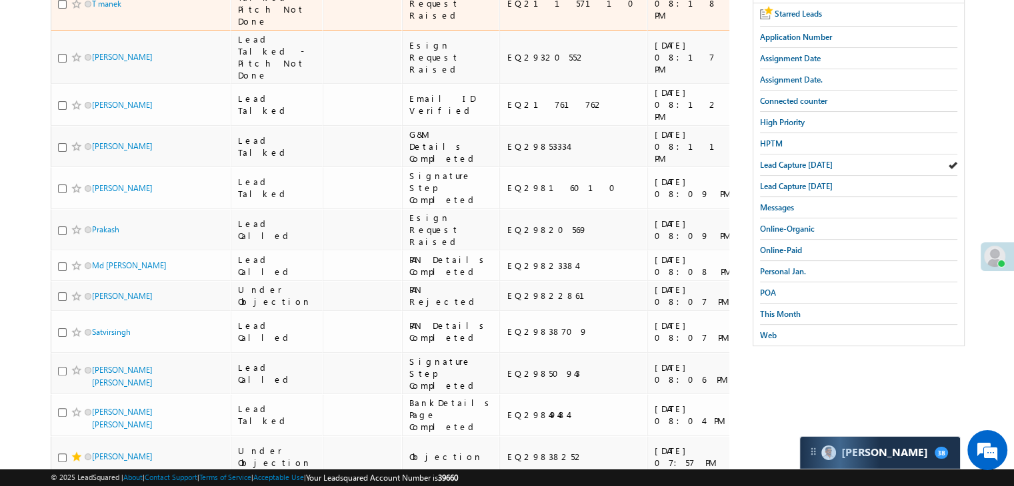
scroll to position [267, 0]
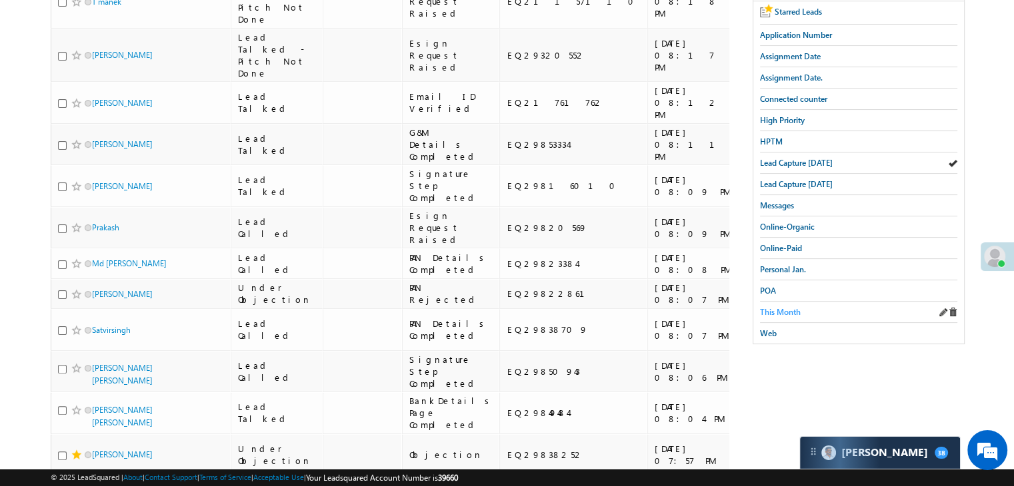
click at [772, 310] on span "This Month" at bounding box center [780, 312] width 41 height 10
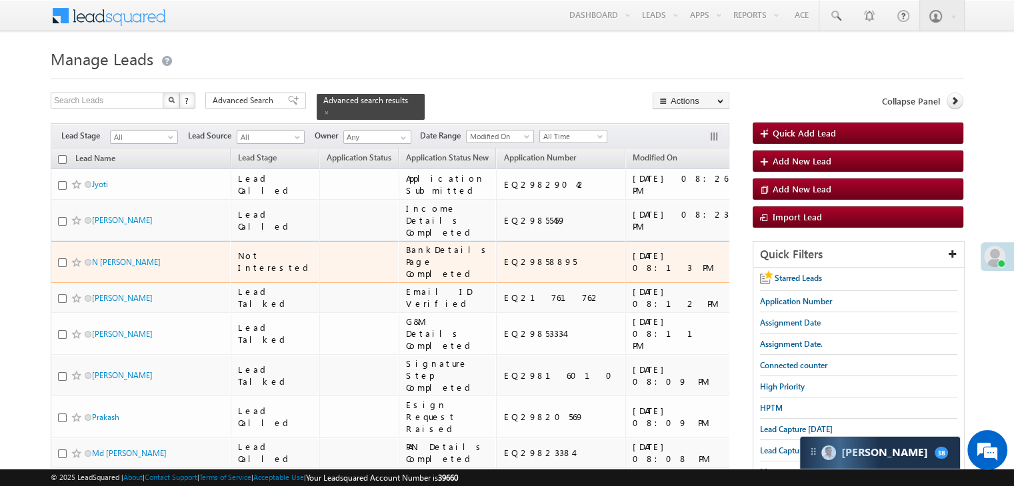
scroll to position [0, 0]
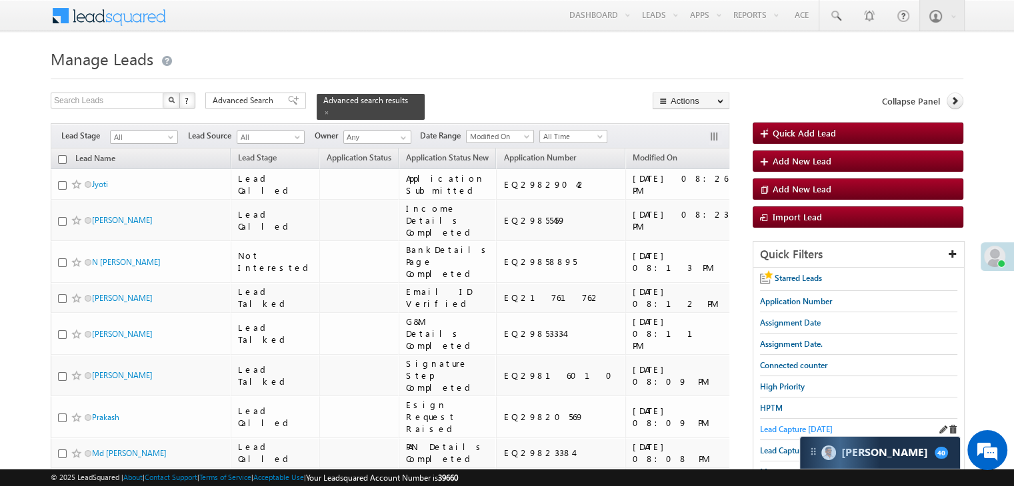
click at [780, 428] on span "Lead Capture [DATE]" at bounding box center [796, 430] width 73 height 10
